Goal: Use online tool/utility

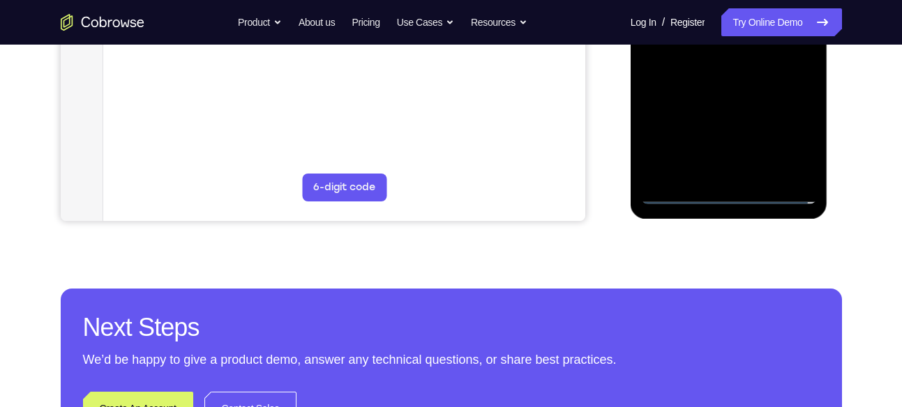
scroll to position [430, 0]
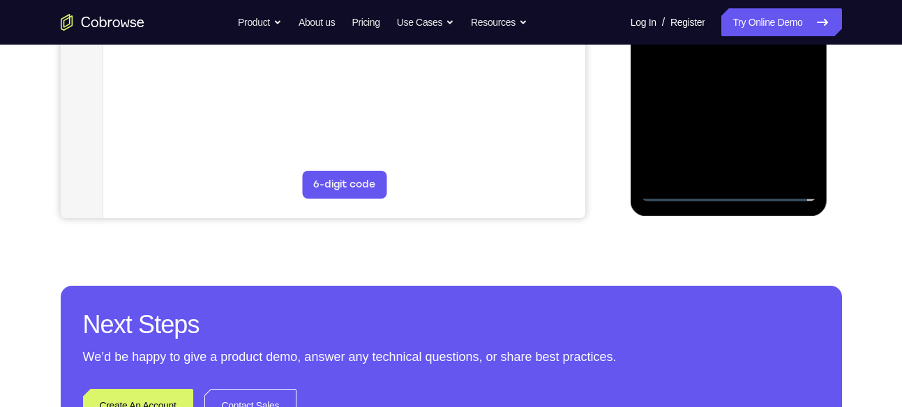
click at [731, 188] on div at bounding box center [729, 6] width 176 height 391
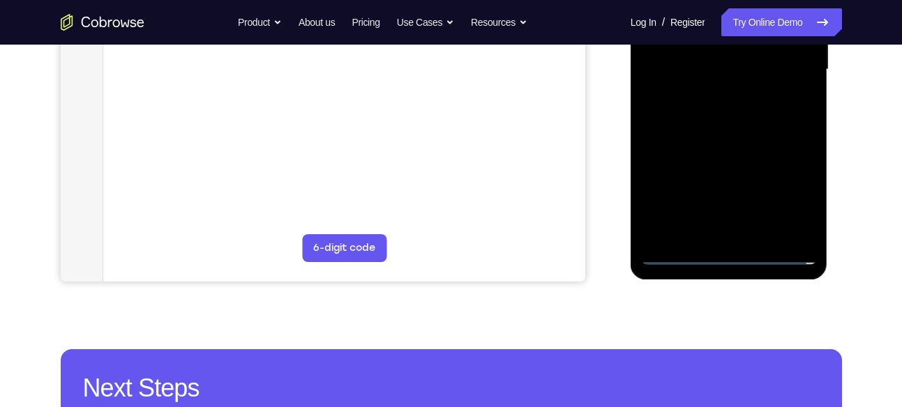
scroll to position [366, 0]
click at [728, 250] on div at bounding box center [729, 70] width 176 height 391
click at [732, 255] on div at bounding box center [729, 70] width 176 height 391
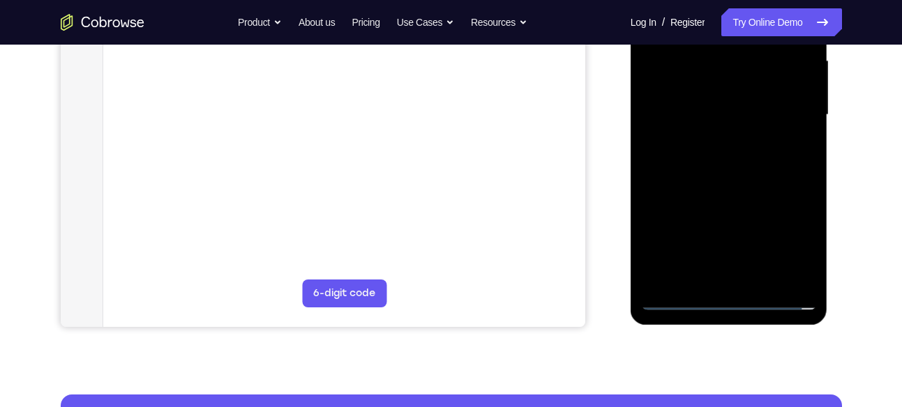
scroll to position [321, 0]
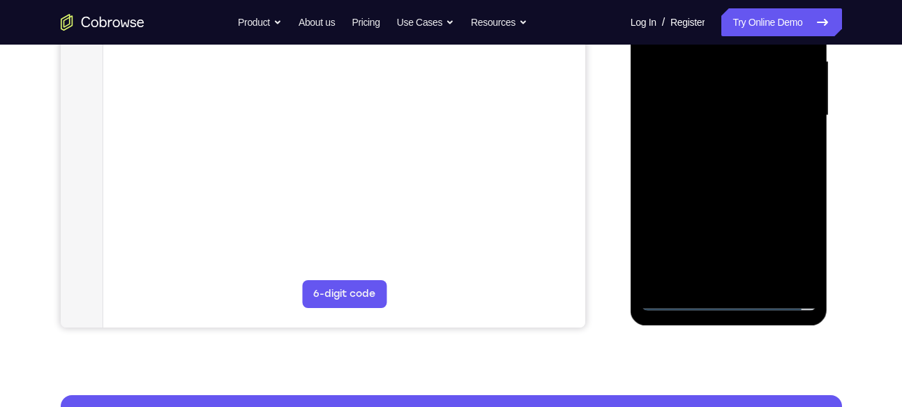
click at [785, 246] on div at bounding box center [729, 116] width 176 height 391
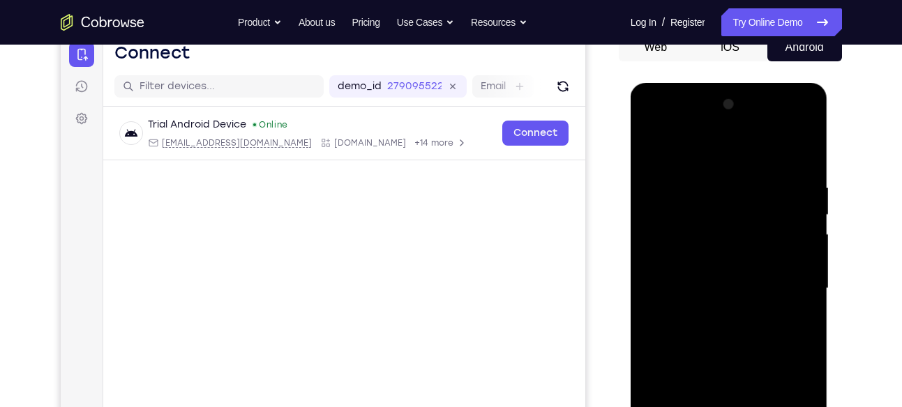
scroll to position [145, 0]
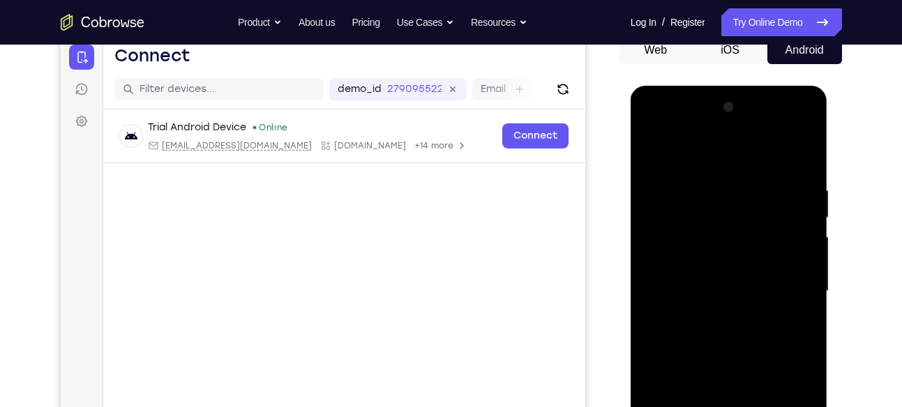
click at [661, 129] on div at bounding box center [729, 291] width 176 height 391
click at [791, 285] on div at bounding box center [729, 291] width 176 height 391
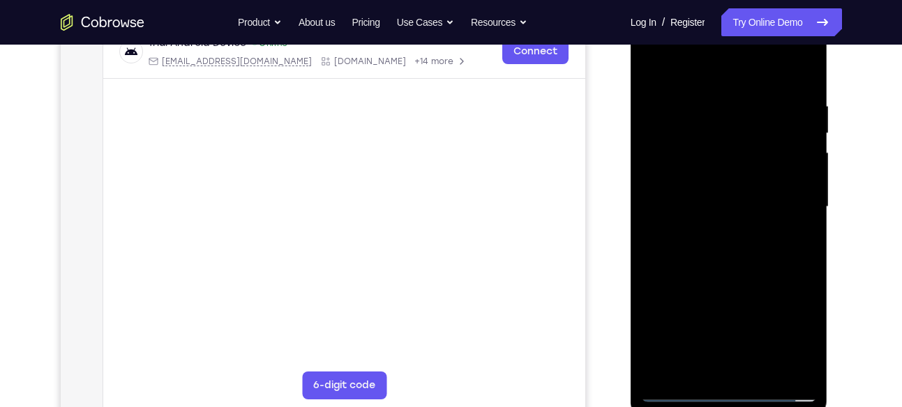
scroll to position [230, 0]
click at [713, 234] on div at bounding box center [729, 206] width 176 height 391
click at [710, 196] on div at bounding box center [729, 206] width 176 height 391
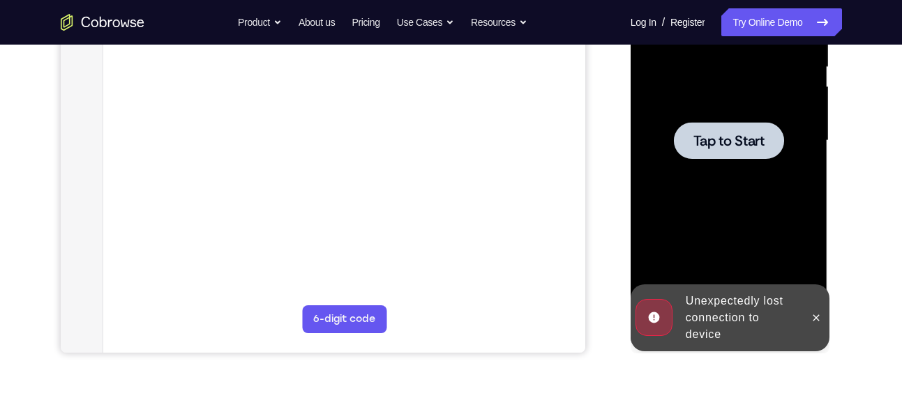
scroll to position [296, 0]
click at [716, 151] on div at bounding box center [729, 139] width 110 height 37
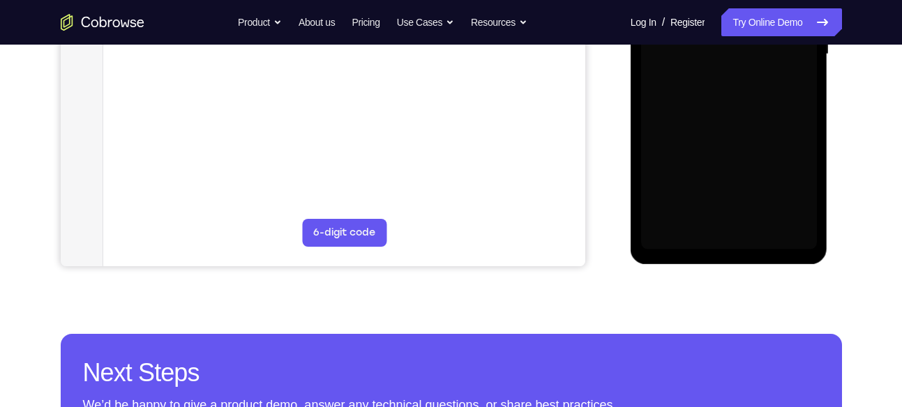
scroll to position [383, 0]
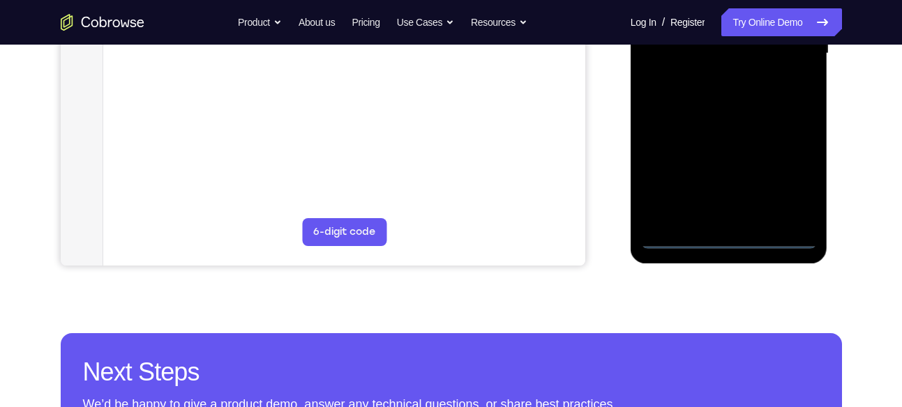
click at [729, 238] on div at bounding box center [729, 53] width 176 height 391
click at [792, 179] on div at bounding box center [729, 53] width 176 height 391
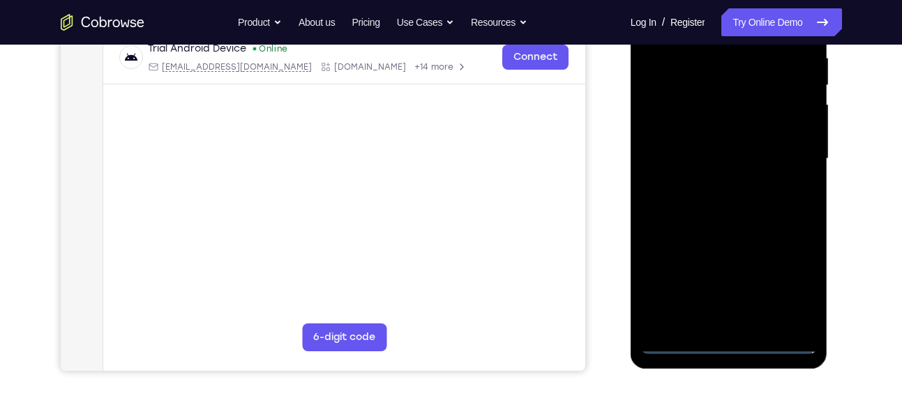
scroll to position [199, 0]
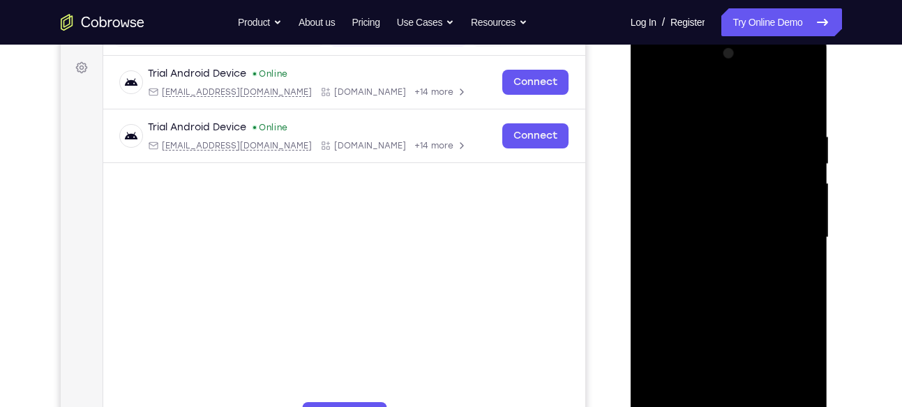
click at [656, 75] on div at bounding box center [729, 238] width 176 height 391
click at [784, 227] on div at bounding box center [729, 238] width 176 height 391
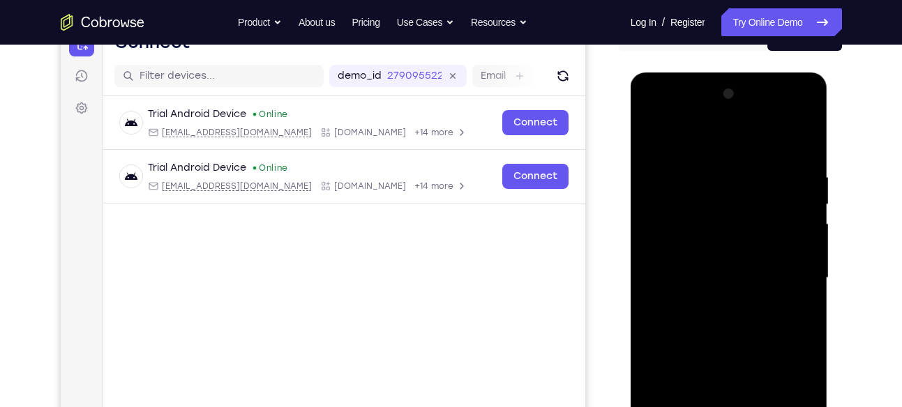
scroll to position [158, 0]
click at [783, 273] on div at bounding box center [729, 279] width 176 height 391
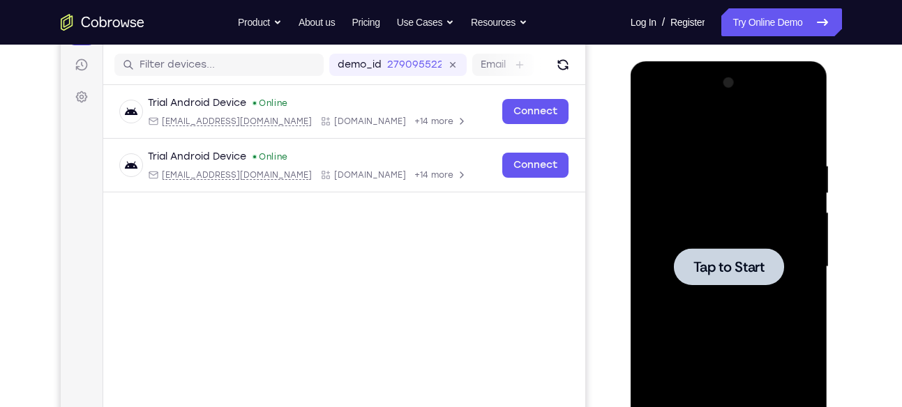
scroll to position [169, 0]
click at [741, 264] on span "Tap to Start" at bounding box center [728, 268] width 71 height 14
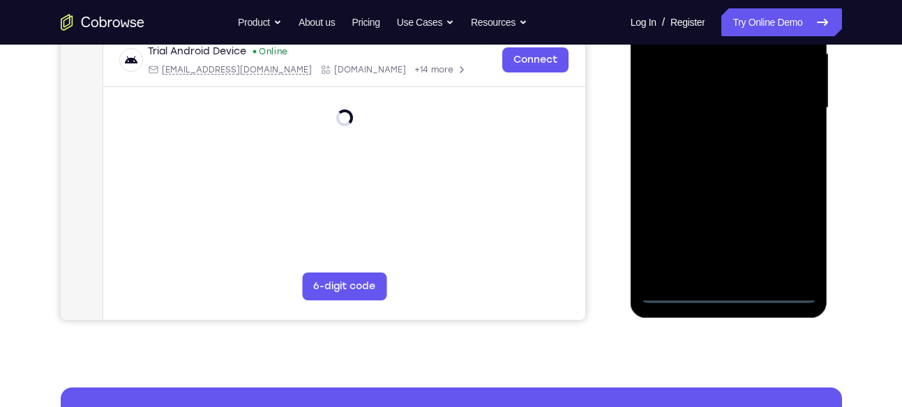
scroll to position [329, 0]
click at [723, 292] on div at bounding box center [729, 107] width 176 height 391
click at [781, 238] on div at bounding box center [729, 107] width 176 height 391
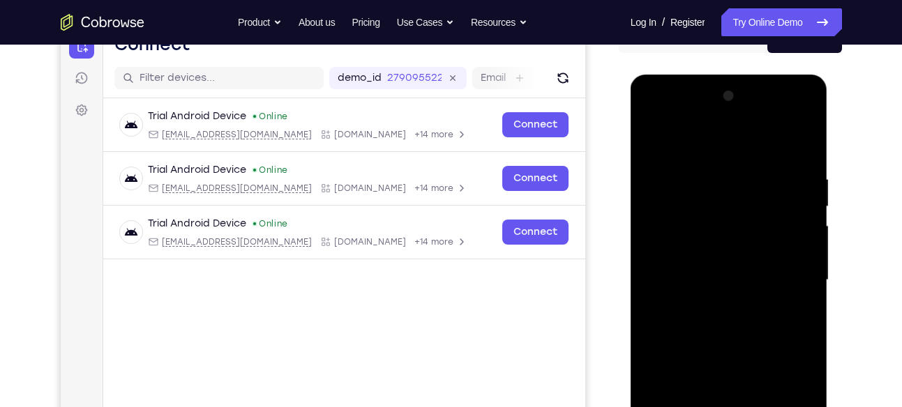
scroll to position [156, 0]
click at [660, 112] on div at bounding box center [729, 281] width 176 height 391
click at [784, 271] on div at bounding box center [729, 281] width 176 height 391
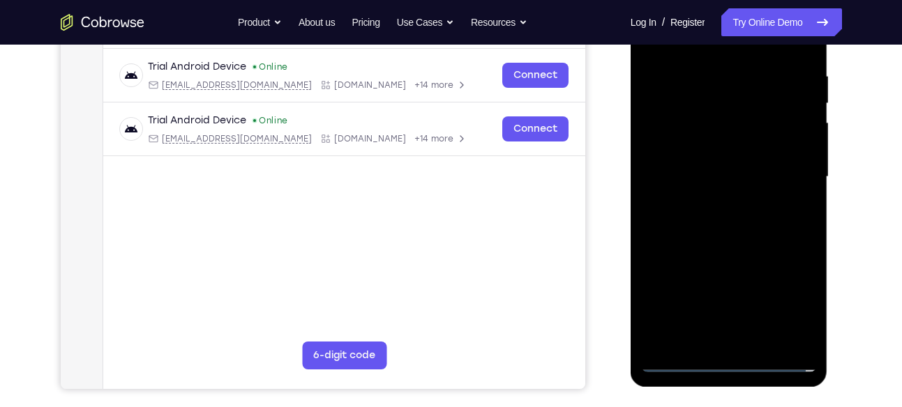
scroll to position [260, 0]
click at [711, 202] on div at bounding box center [729, 176] width 176 height 391
click at [707, 170] on div at bounding box center [729, 176] width 176 height 391
click at [710, 195] on div at bounding box center [729, 176] width 176 height 391
click at [679, 112] on div at bounding box center [729, 176] width 176 height 391
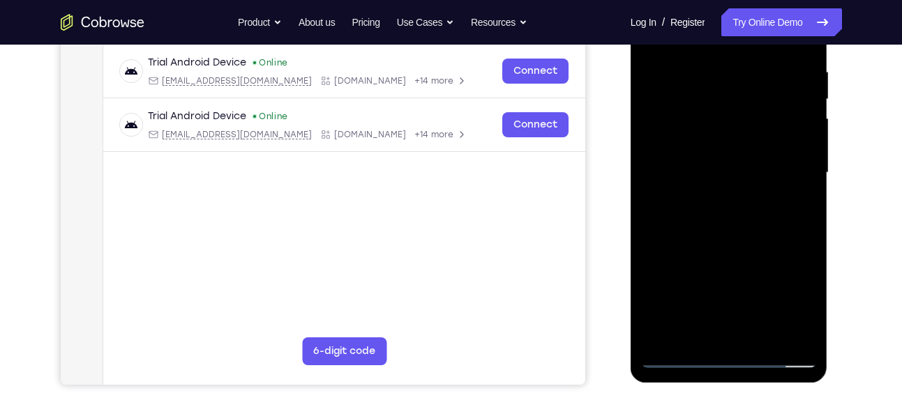
scroll to position [262, 0]
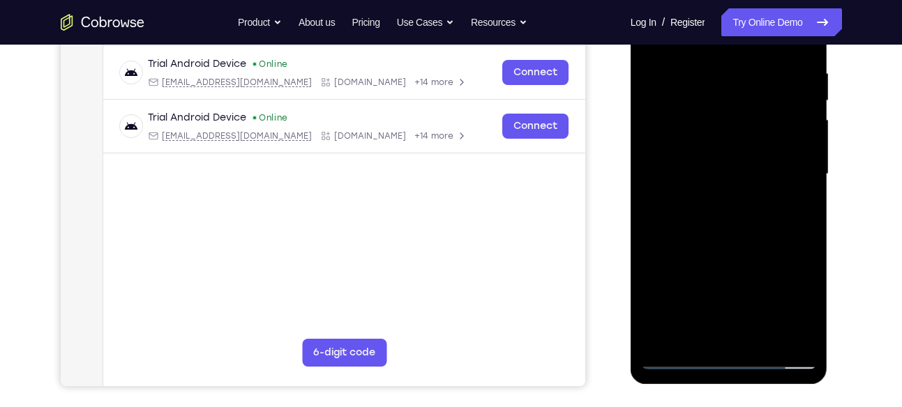
click at [677, 119] on div at bounding box center [729, 174] width 176 height 391
